Goal: Task Accomplishment & Management: Manage account settings

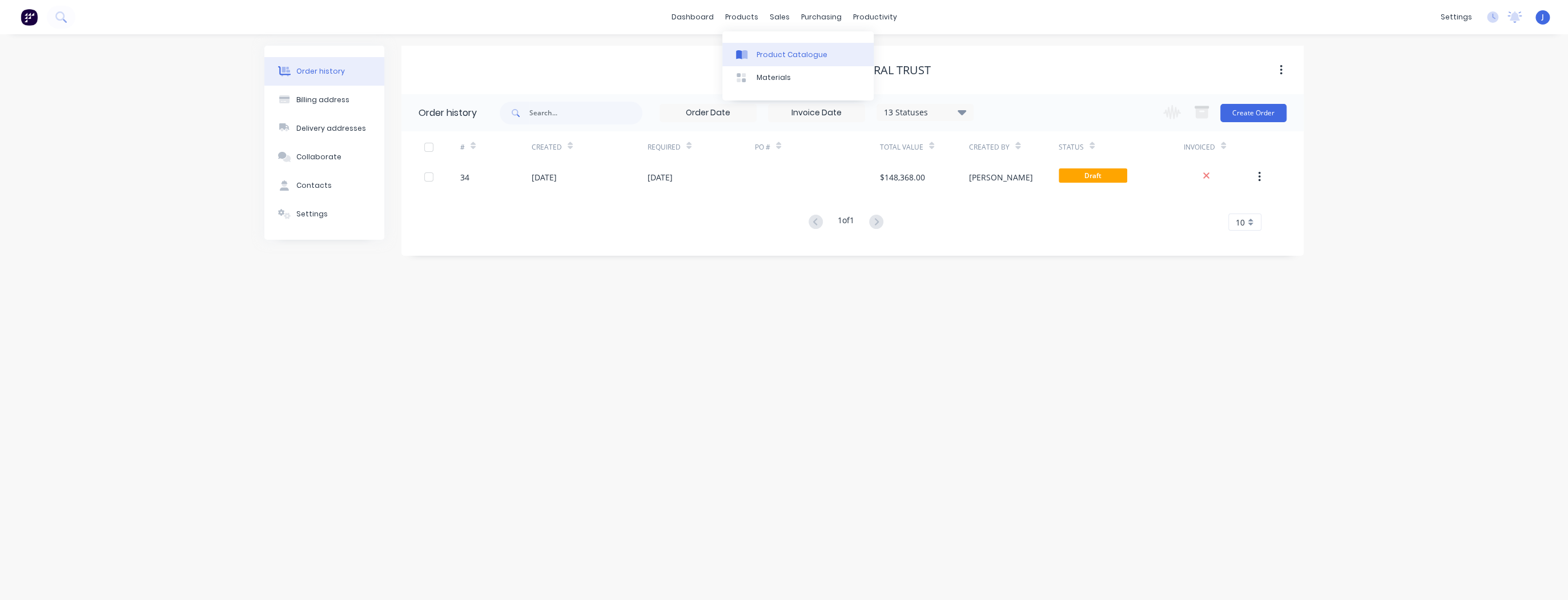
click at [774, 52] on div "Product Catalogue" at bounding box center [792, 55] width 71 height 10
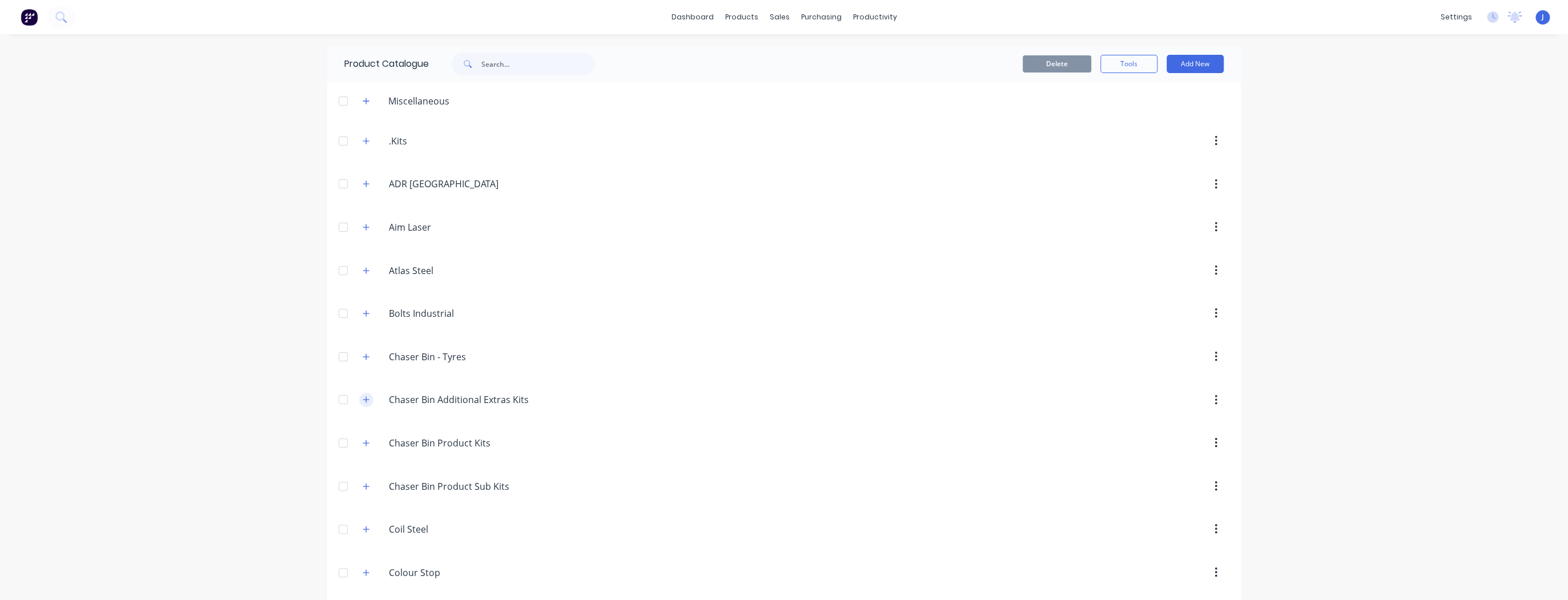
click at [366, 397] on button "button" at bounding box center [366, 399] width 14 height 14
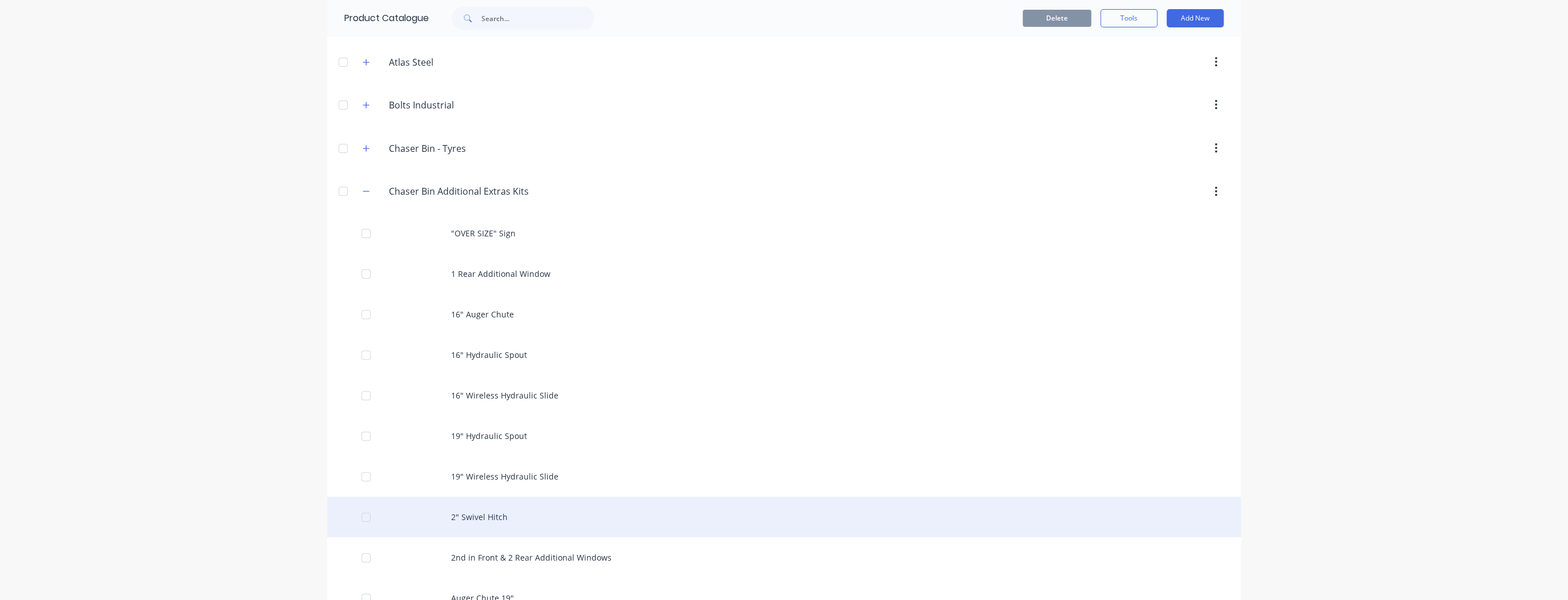
scroll to position [274, 0]
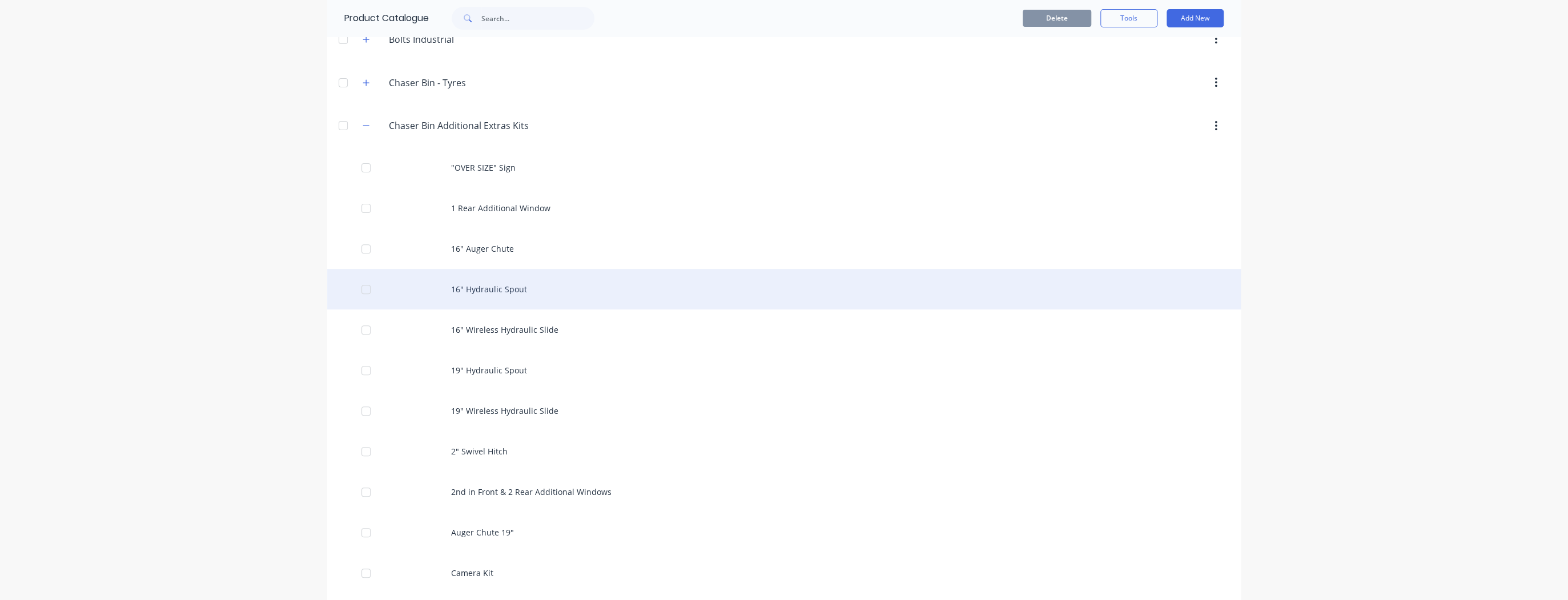
click at [527, 284] on div "16" Hydraulic Spout" at bounding box center [784, 289] width 914 height 41
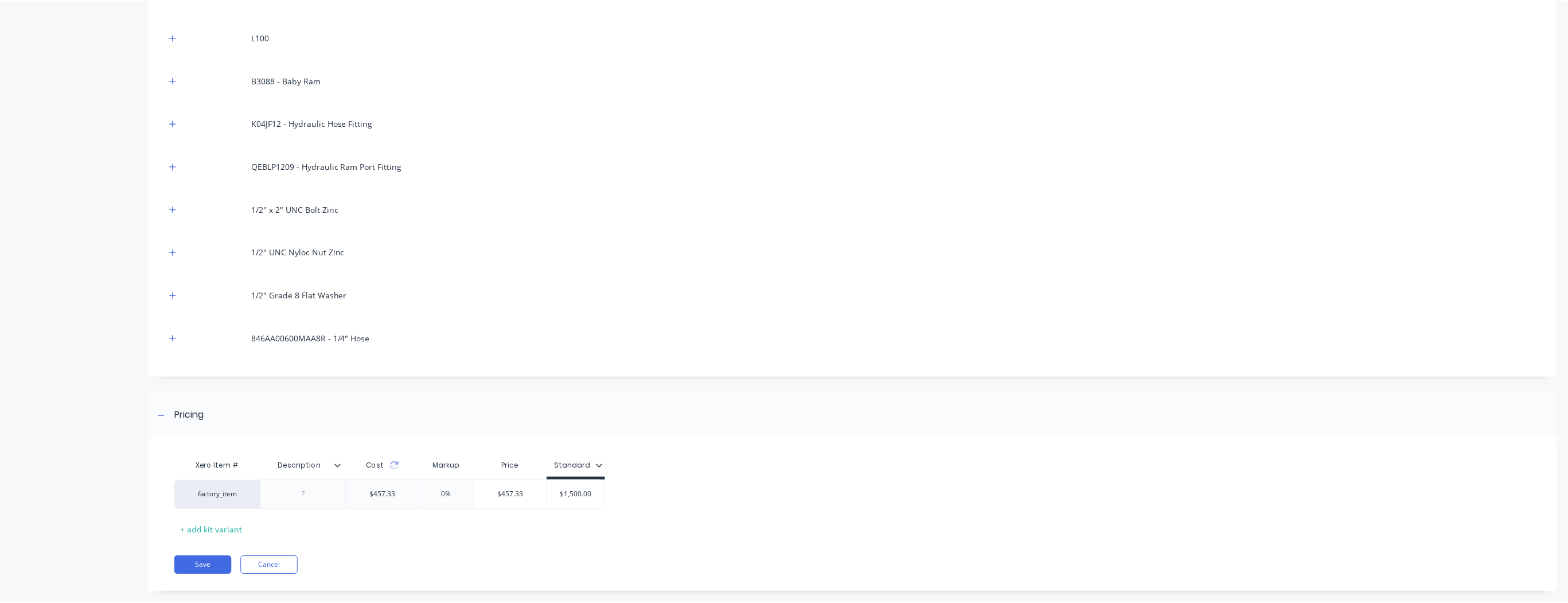
scroll to position [539, 0]
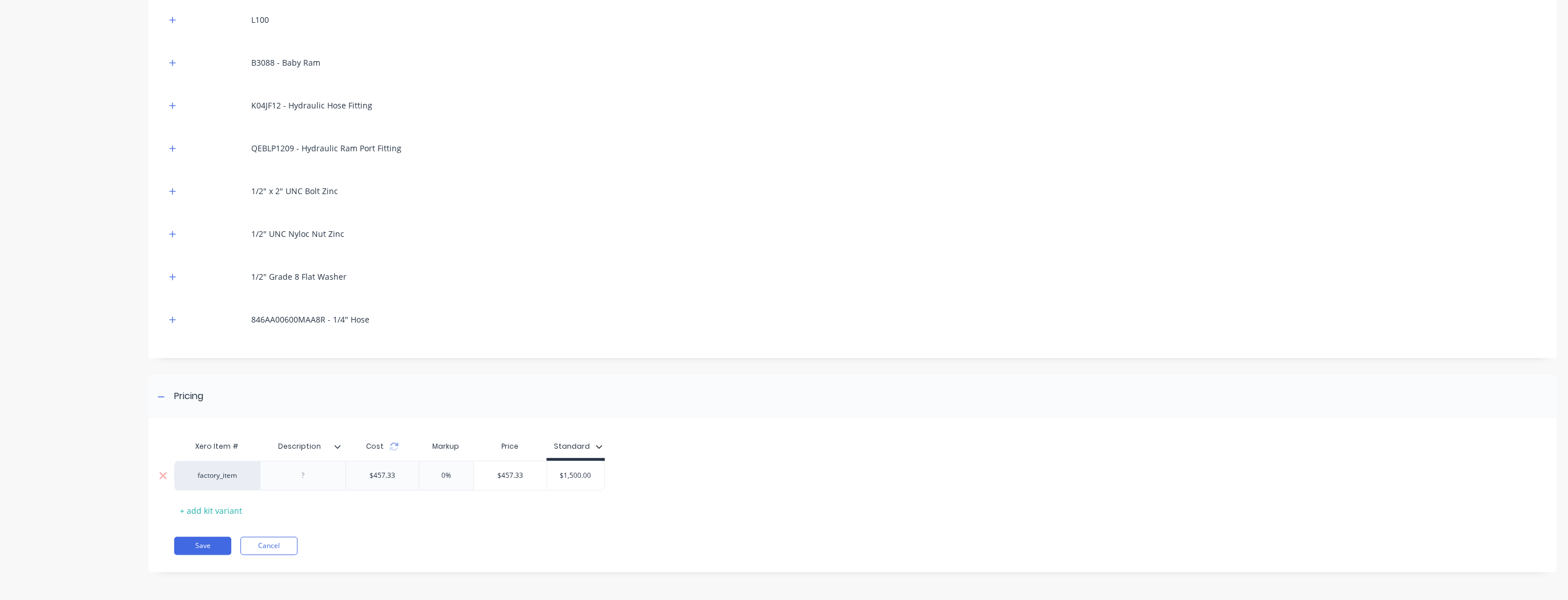
click at [584, 477] on input "$1,500.00" at bounding box center [576, 475] width 57 height 10
drag, startPoint x: 592, startPoint y: 474, endPoint x: 562, endPoint y: 475, distance: 30.0
click at [562, 475] on input "$1,500.00" at bounding box center [576, 475] width 57 height 10
type input "$1500"
click at [564, 527] on div "Xero Item # Description Cost Markup Price Standard factory_item $457.33 0% $457…" at bounding box center [852, 500] width 1408 height 143
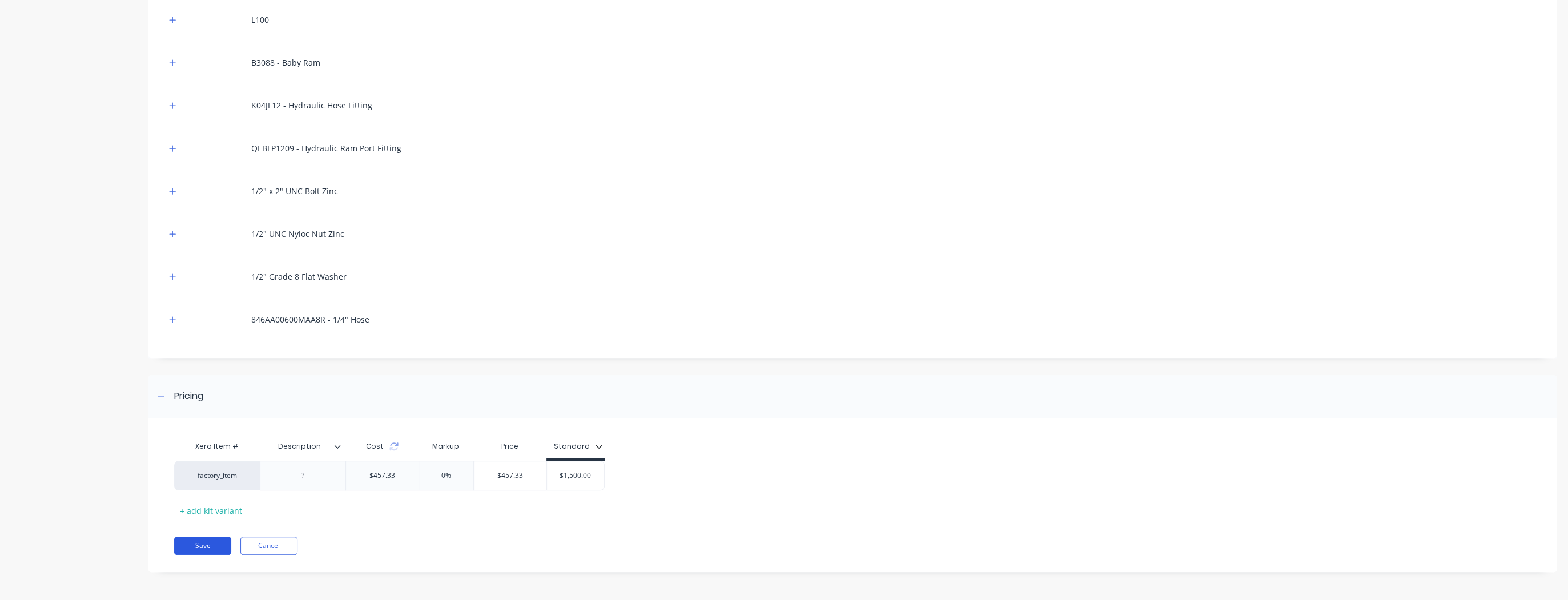
click at [217, 539] on button "Save" at bounding box center [203, 546] width 57 height 18
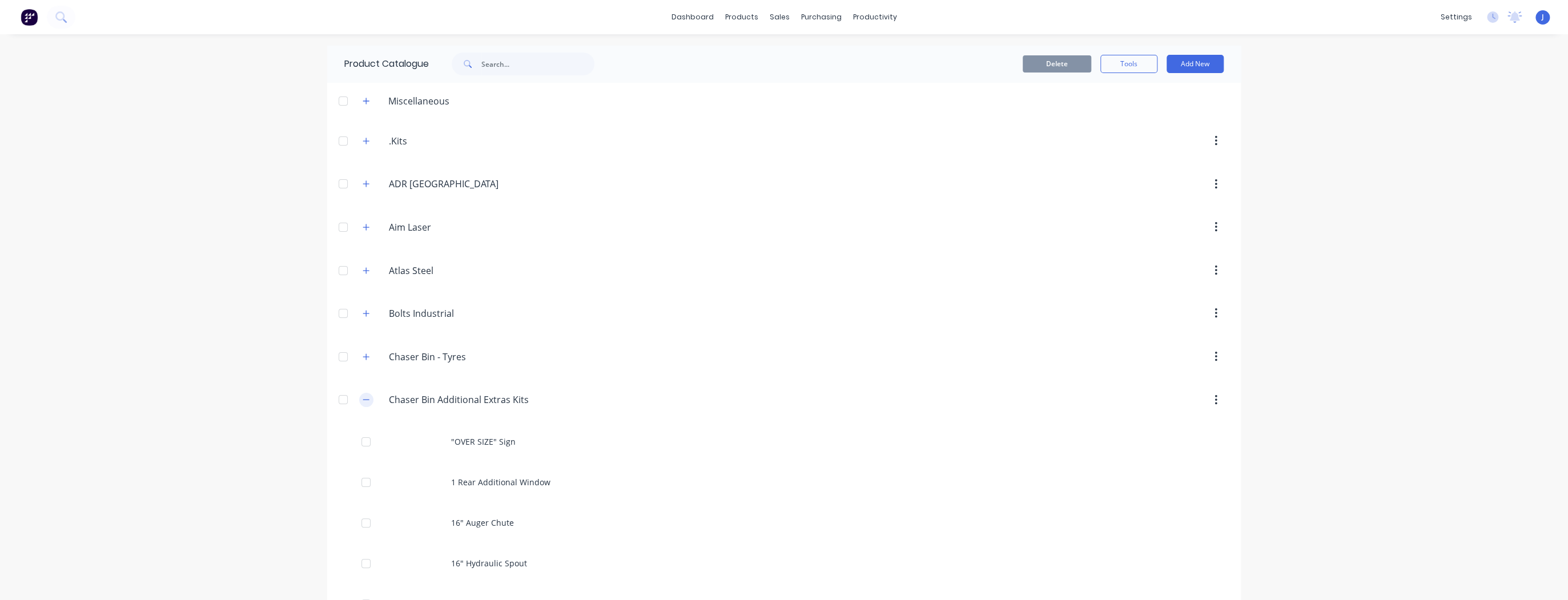
click at [363, 402] on button "button" at bounding box center [366, 399] width 14 height 14
click at [795, 52] on div "Sales Orders" at bounding box center [818, 55] width 47 height 10
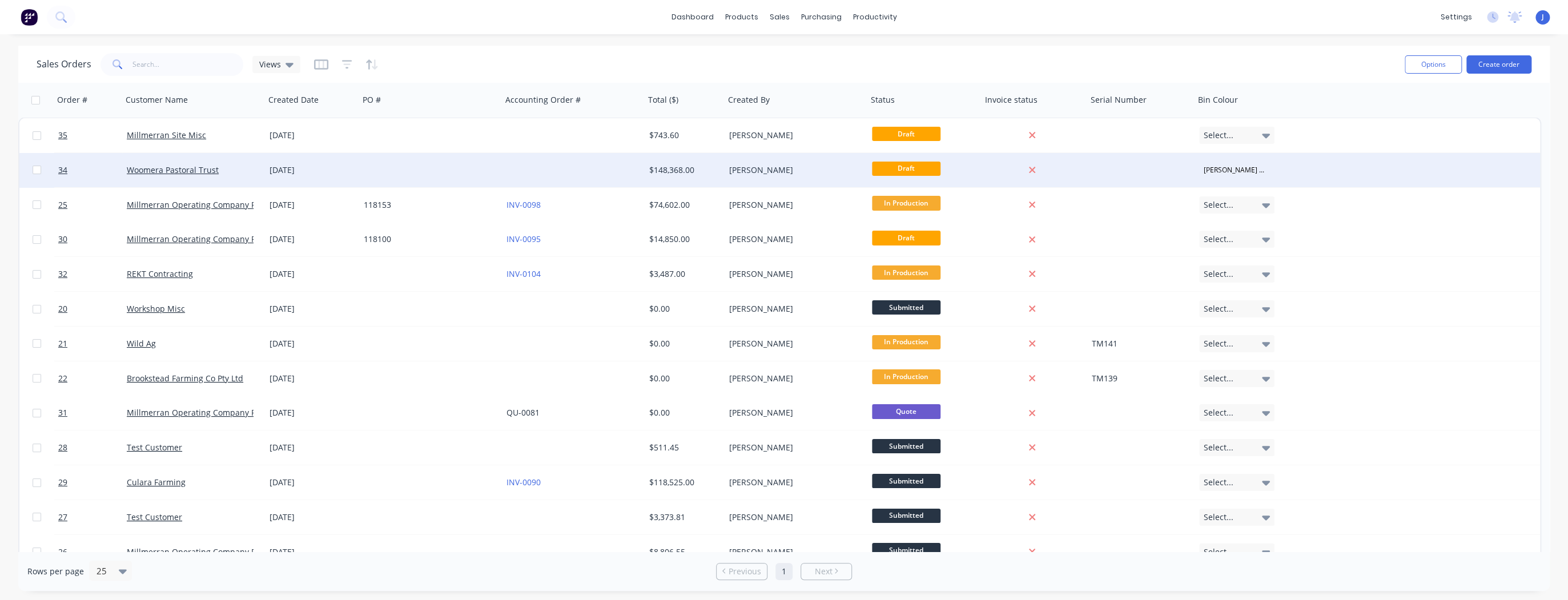
click at [155, 176] on div "Woomera Pastoral Trust" at bounding box center [194, 170] width 143 height 34
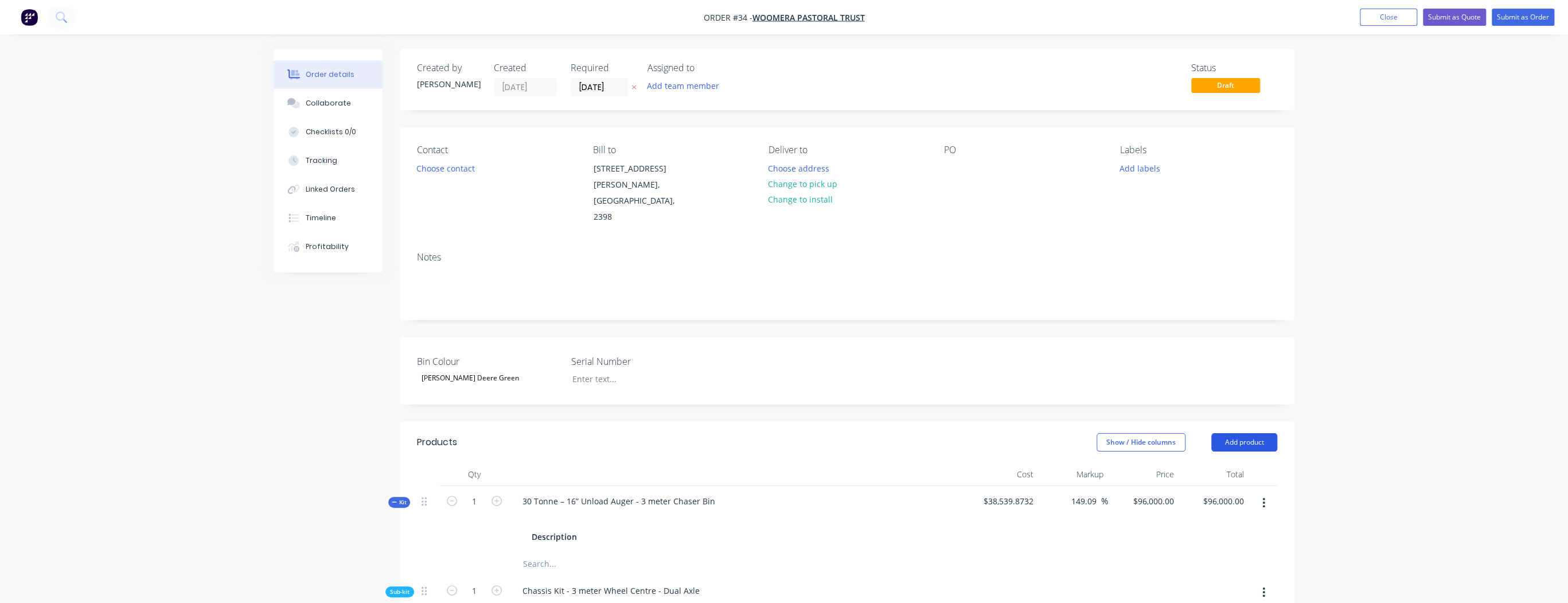
click at [1247, 433] on button "Add product" at bounding box center [1244, 442] width 66 height 18
click at [1233, 463] on div "Product catalogue" at bounding box center [1223, 471] width 88 height 17
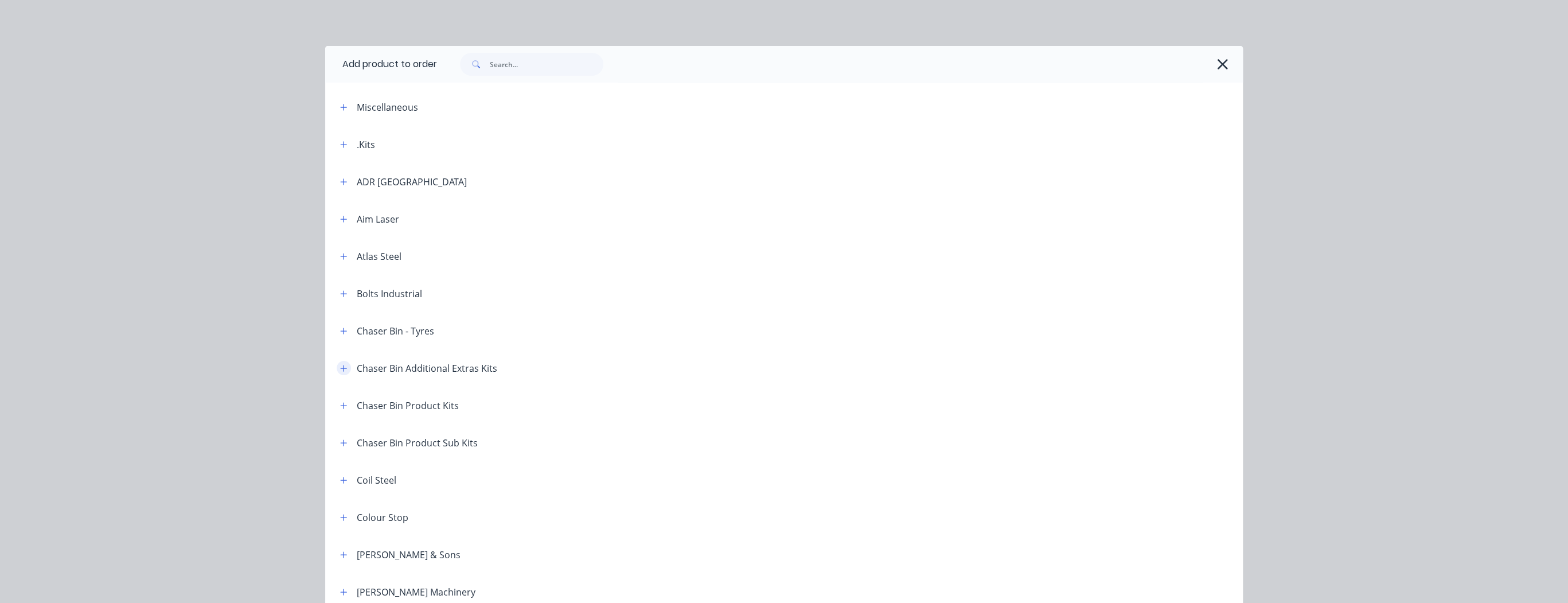
click at [340, 372] on button "button" at bounding box center [344, 368] width 14 height 14
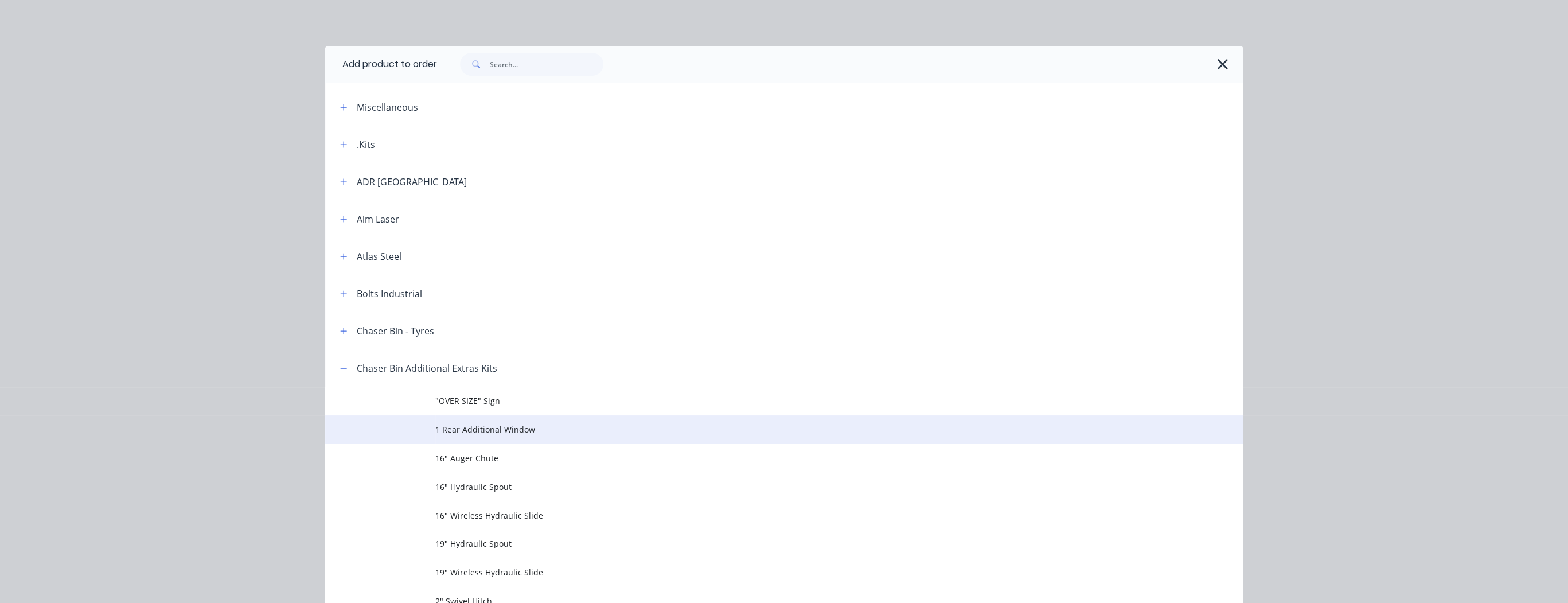
scroll to position [138, 0]
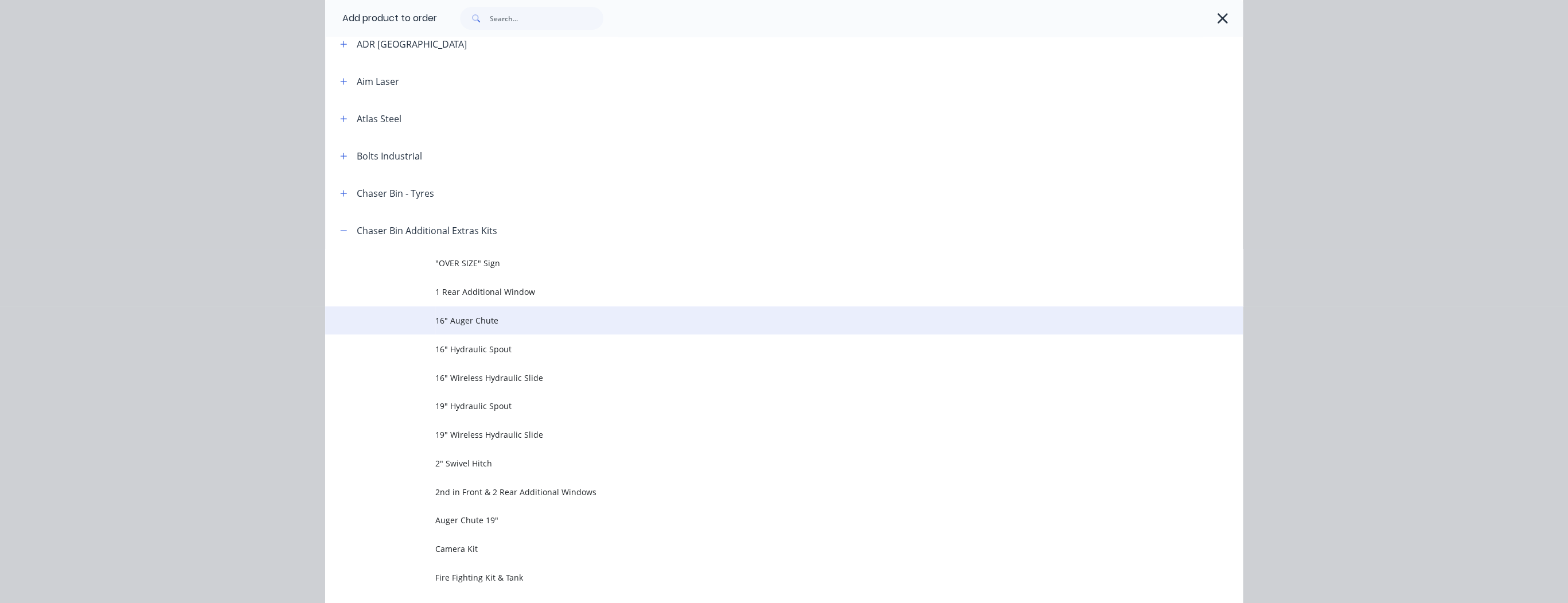
click at [449, 320] on span "16" Auger Chute" at bounding box center [758, 320] width 646 height 12
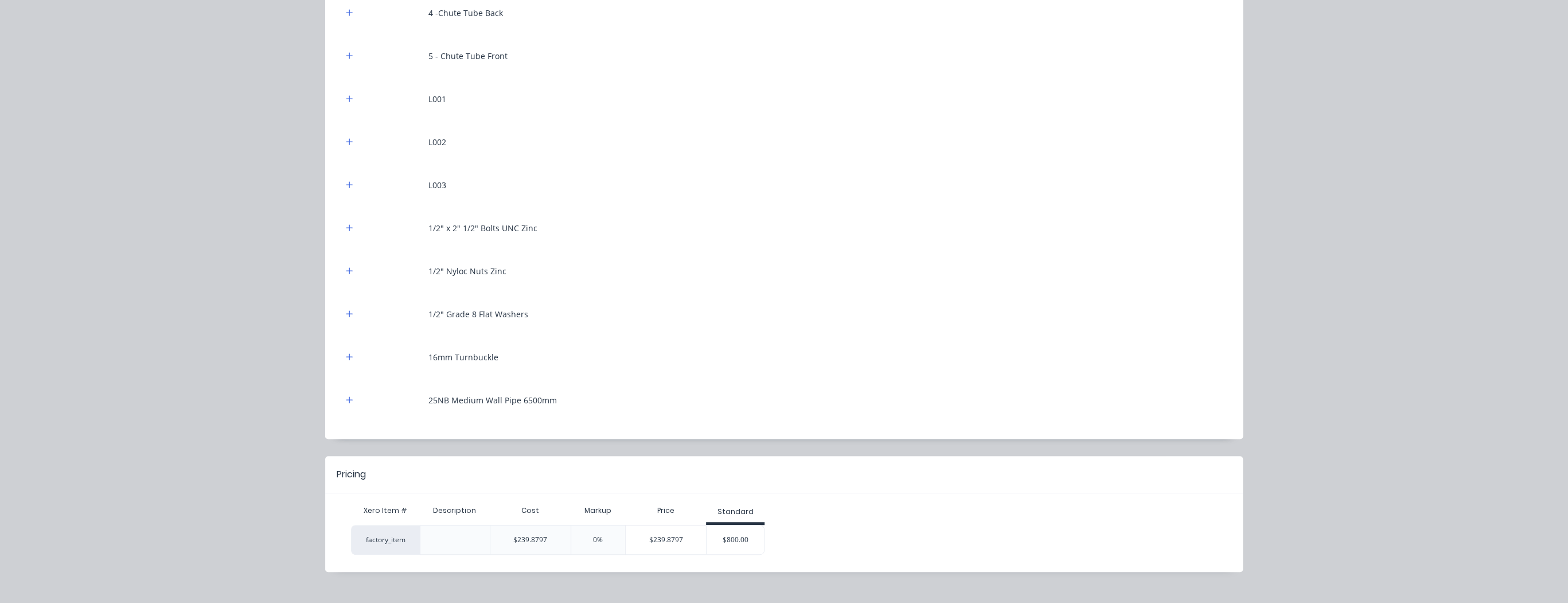
scroll to position [313, 0]
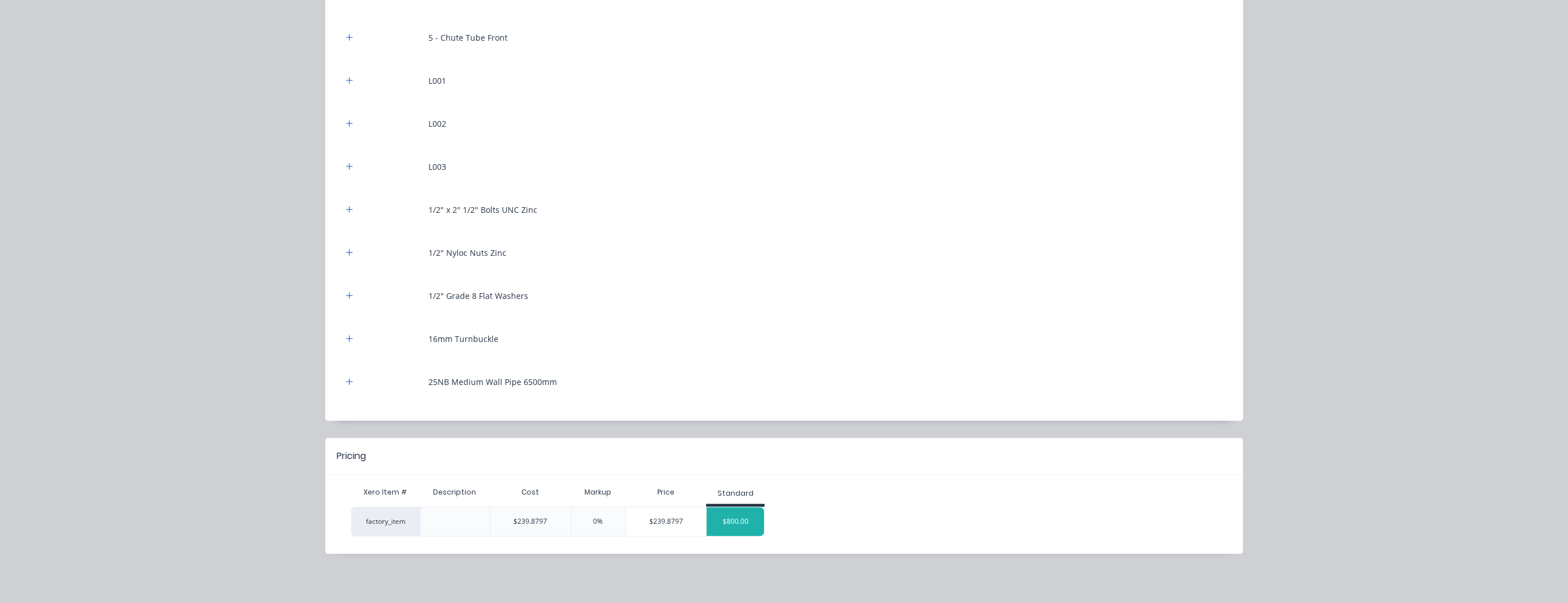
click at [741, 518] on div "$800.00" at bounding box center [735, 521] width 57 height 29
click at [737, 521] on div "$800.00" at bounding box center [735, 521] width 57 height 29
click at [753, 521] on div "$800.00" at bounding box center [735, 521] width 57 height 29
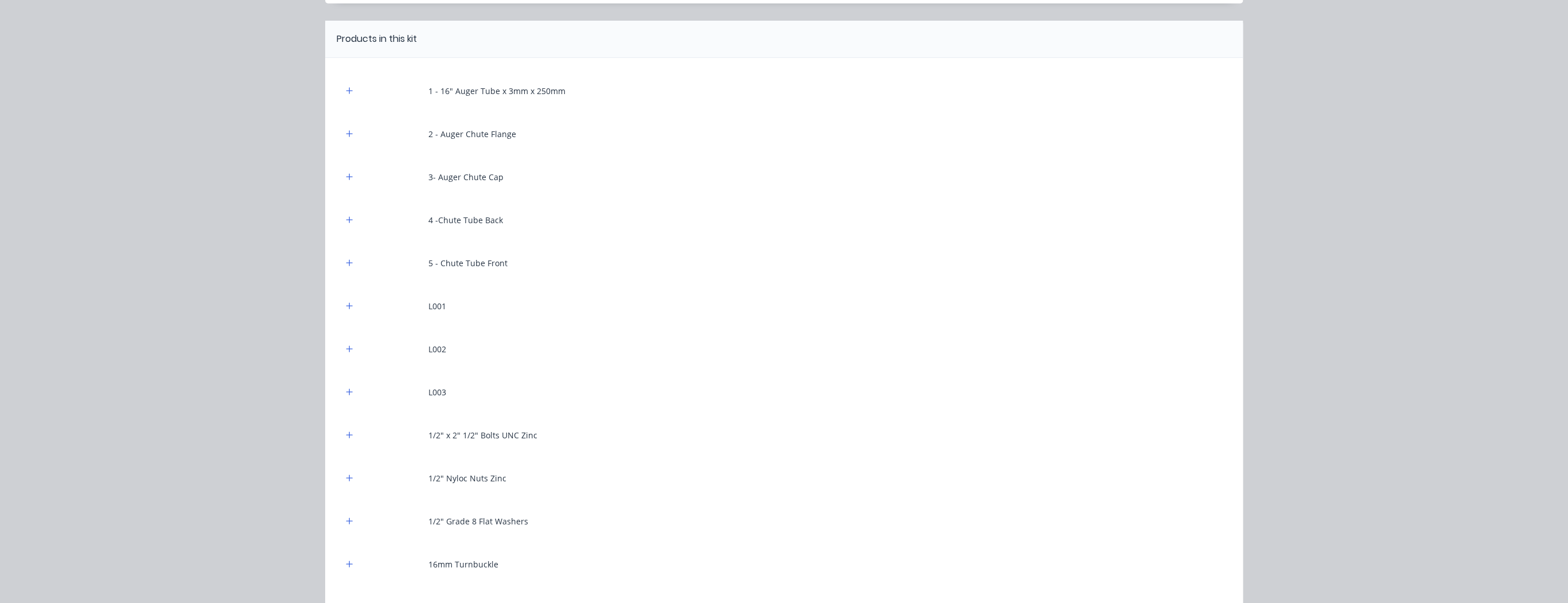
scroll to position [0, 0]
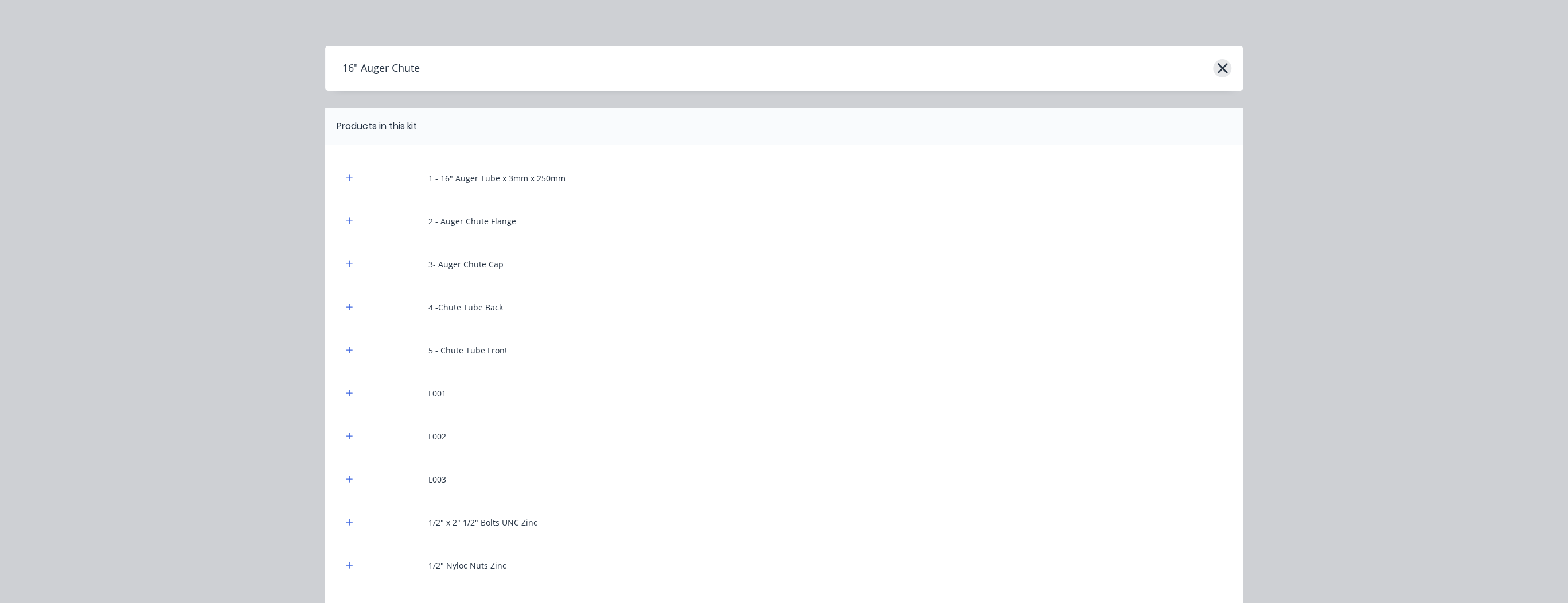
click at [1220, 71] on icon "button" at bounding box center [1223, 68] width 12 height 16
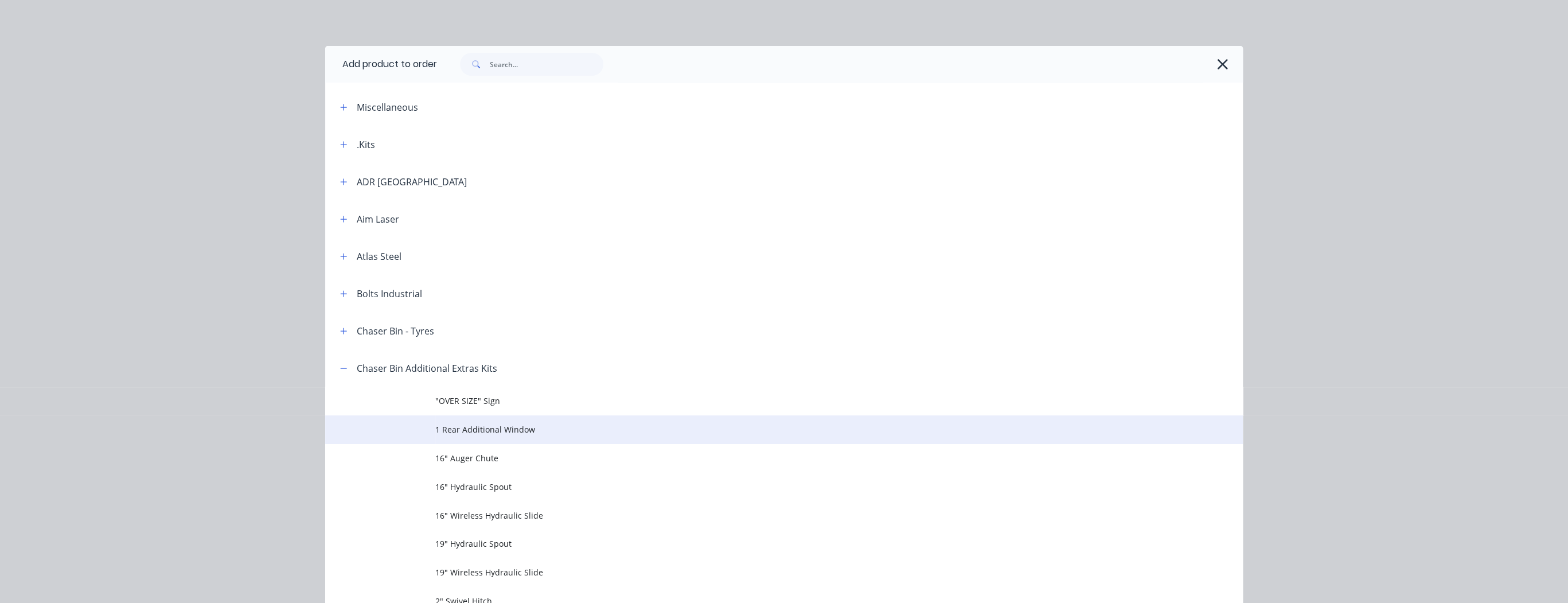
scroll to position [349, 0]
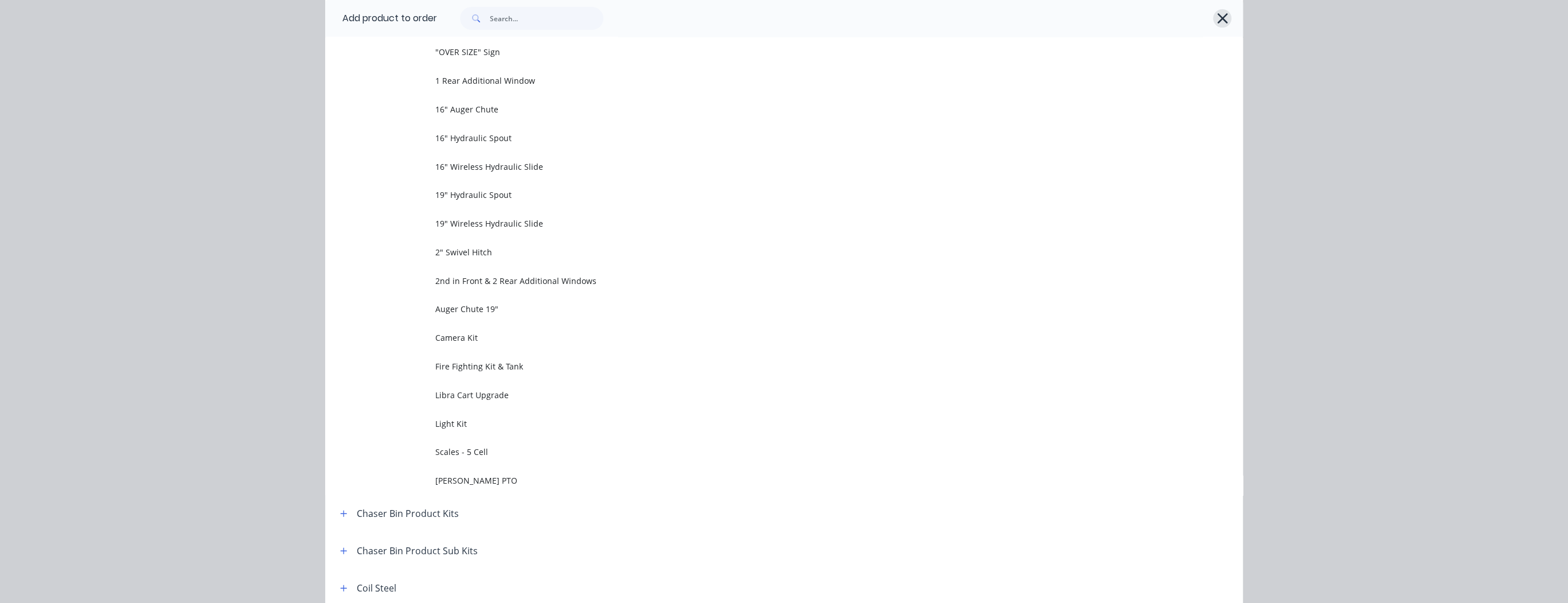
drag, startPoint x: 1216, startPoint y: 18, endPoint x: 1030, endPoint y: 72, distance: 193.7
click at [1216, 18] on icon "button" at bounding box center [1223, 18] width 12 height 16
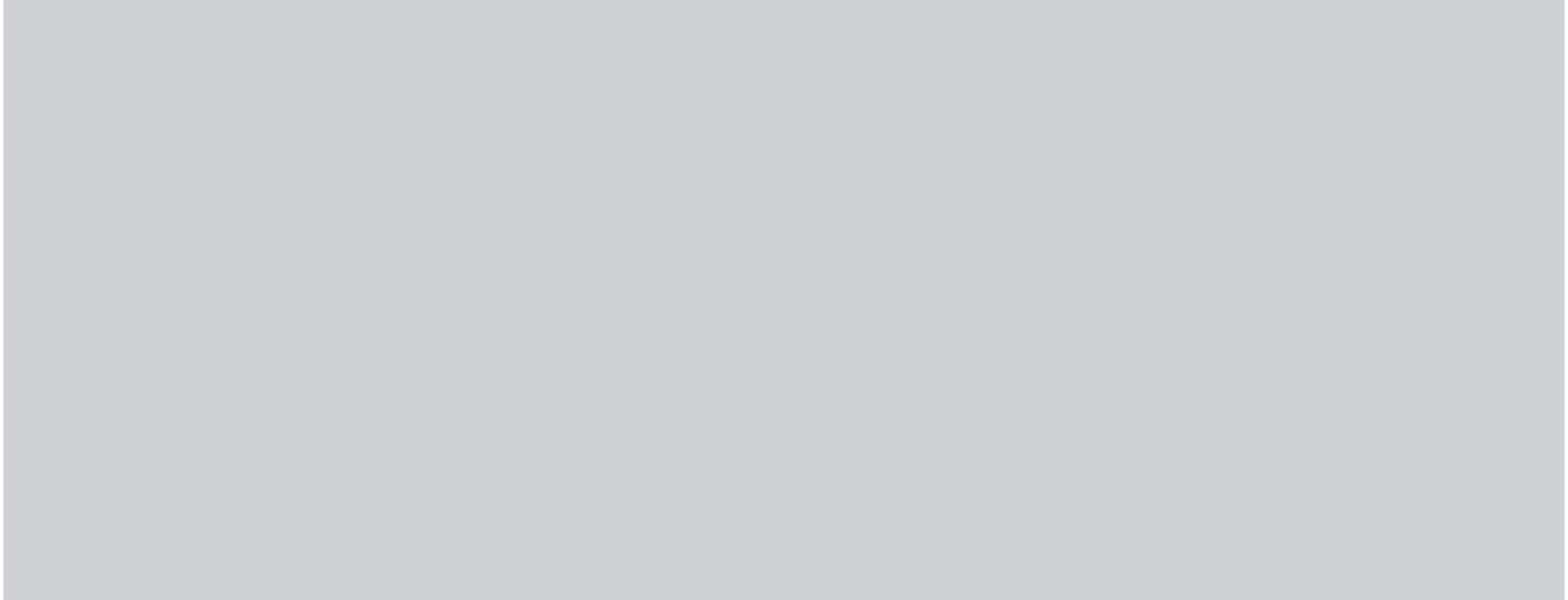
scroll to position [0, 0]
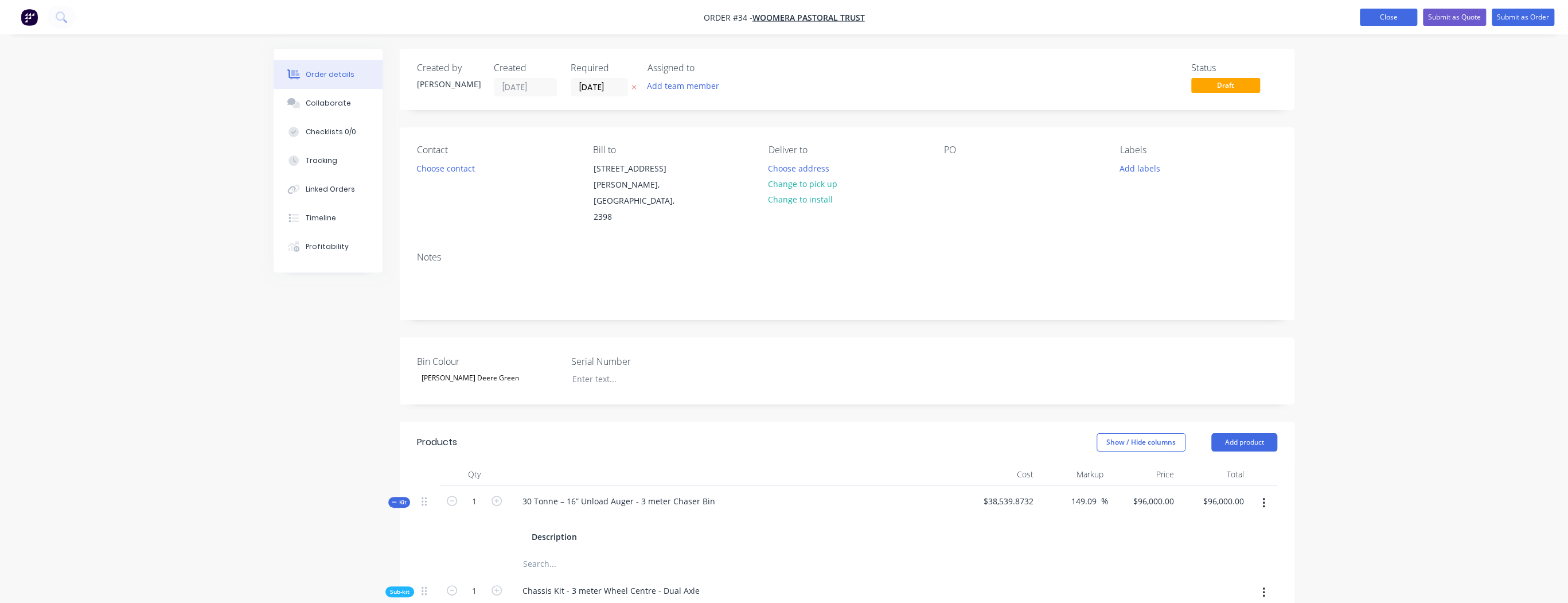
click at [1381, 18] on button "Close" at bounding box center [1388, 17] width 57 height 17
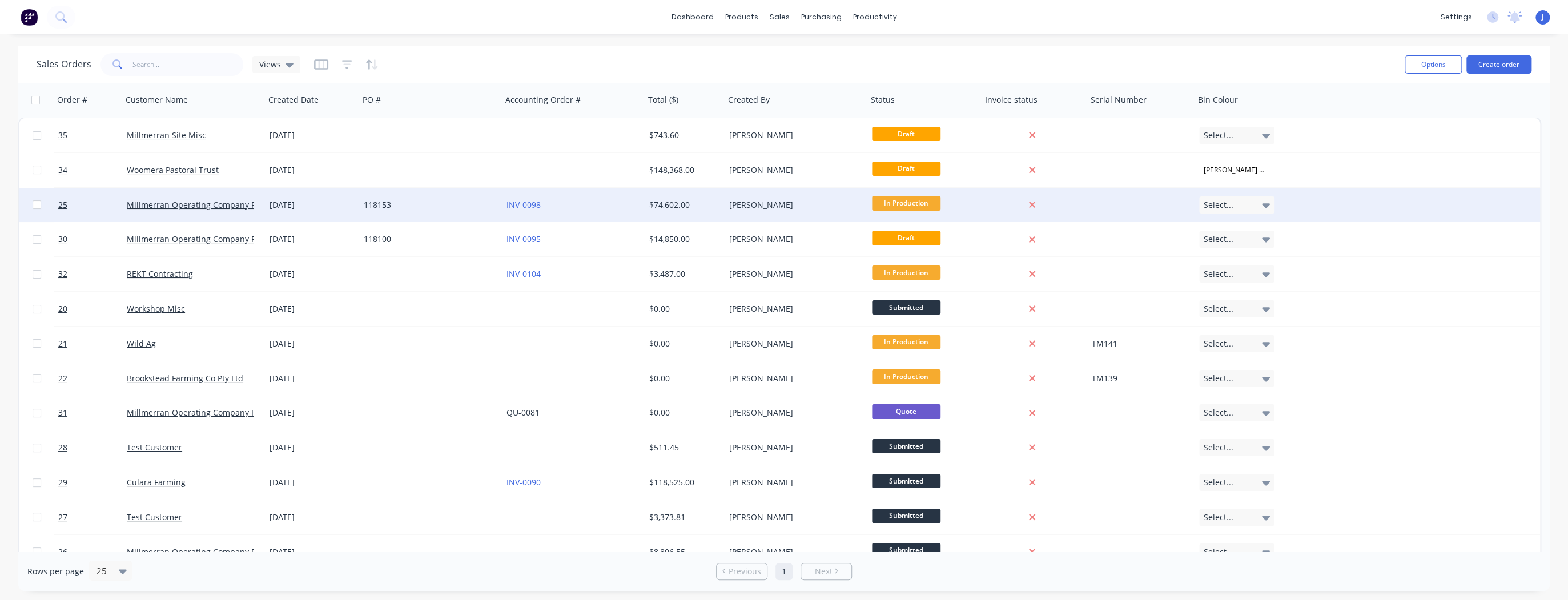
click at [1265, 207] on icon at bounding box center [1265, 206] width 8 height 5
click at [1265, 207] on div at bounding box center [1243, 205] width 88 height 34
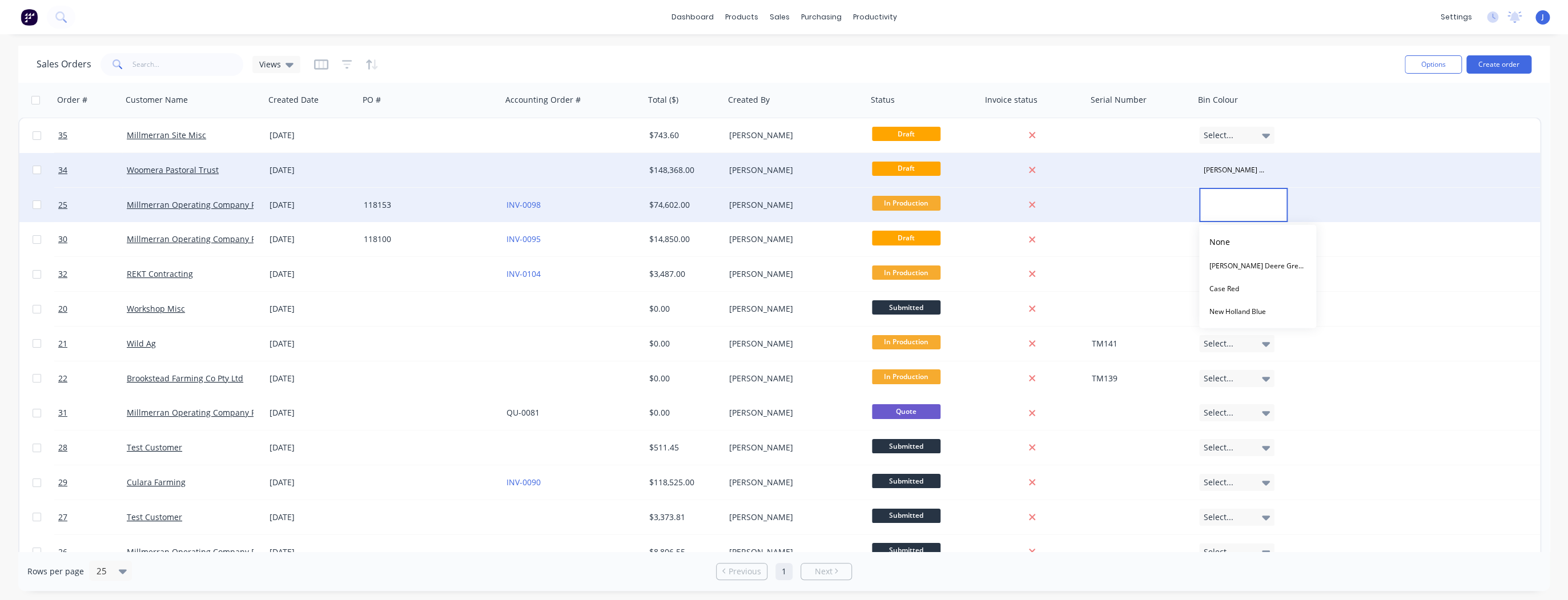
click at [1303, 180] on div "34 Woomera Pastoral Trust [DATE] $148,368.00 [PERSON_NAME] Draft [PERSON_NAME] …" at bounding box center [780, 170] width 1521 height 35
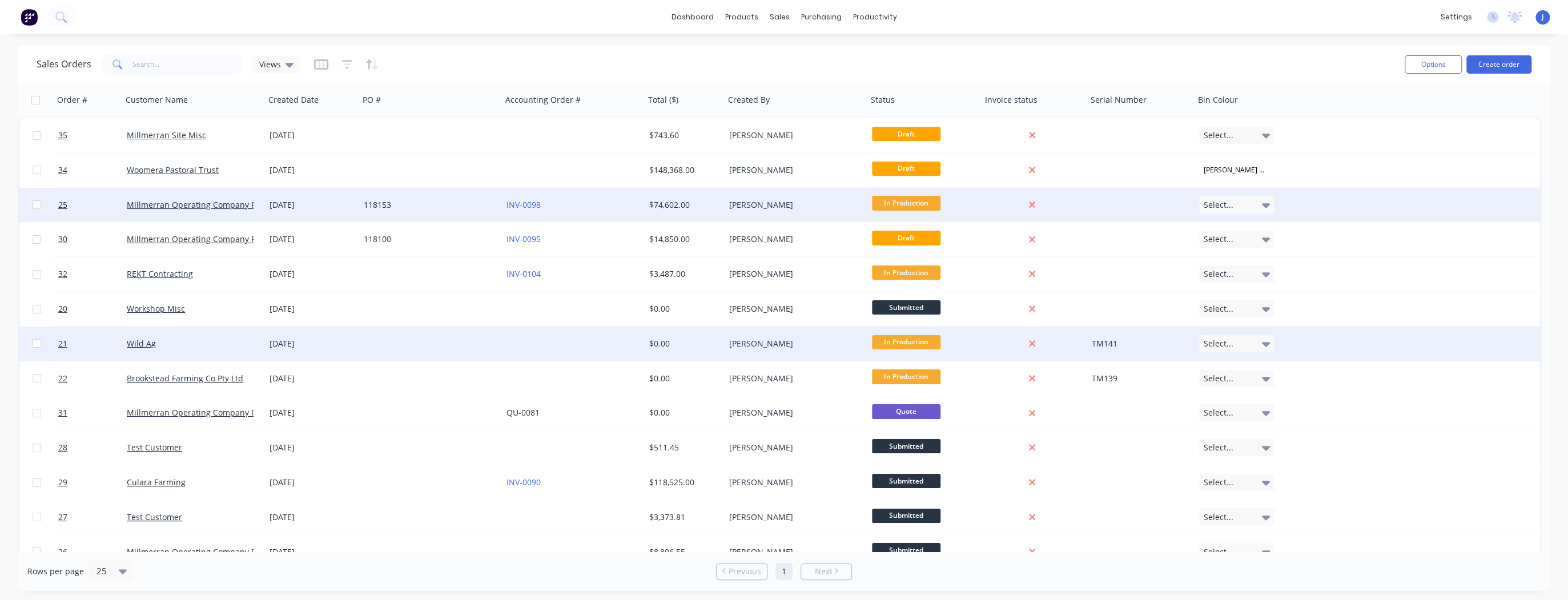
click at [1271, 343] on div "Select..." at bounding box center [1237, 344] width 75 height 17
click at [1231, 429] on div "Case Red" at bounding box center [1224, 427] width 39 height 16
